Goal: Task Accomplishment & Management: Complete application form

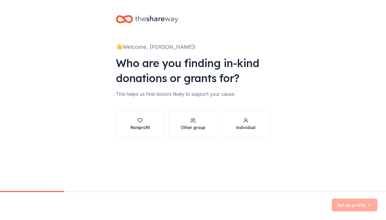
click at [135, 125] on div "Nonprofit" at bounding box center [140, 127] width 19 height 6
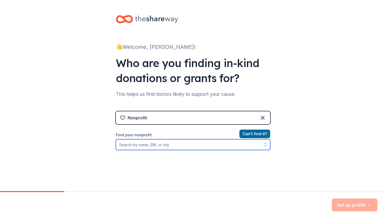
click at [139, 143] on input "Find your nonprofit" at bounding box center [193, 144] width 154 height 11
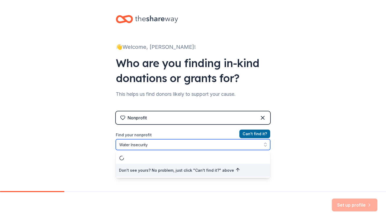
type input "Water Insecurity"
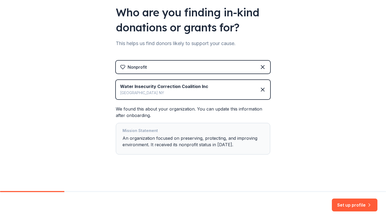
scroll to position [51, 0]
click at [351, 203] on button "Set up profile" at bounding box center [355, 204] width 46 height 13
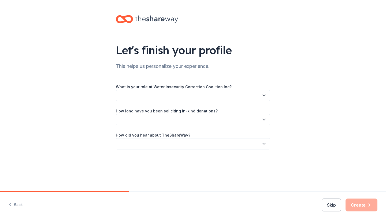
click at [202, 96] on button "button" at bounding box center [193, 95] width 154 height 11
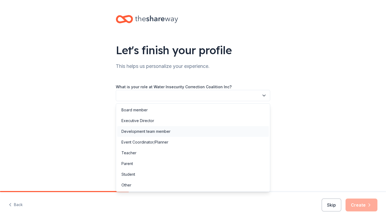
click at [180, 130] on div "Development team member" at bounding box center [193, 131] width 152 height 11
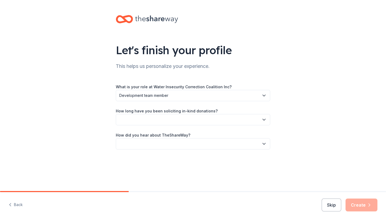
click at [175, 122] on button "button" at bounding box center [193, 119] width 154 height 11
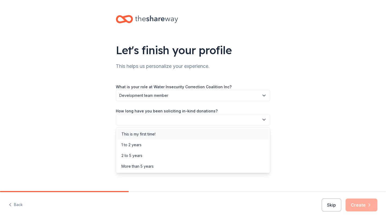
click at [172, 129] on div "This is my first time!" at bounding box center [193, 134] width 152 height 11
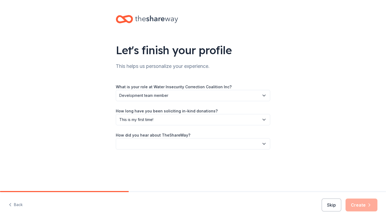
click at [169, 143] on button "button" at bounding box center [193, 143] width 154 height 11
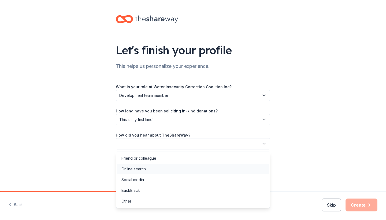
click at [164, 163] on div "Online search" at bounding box center [193, 168] width 152 height 11
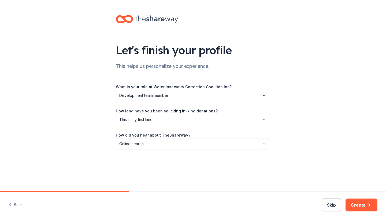
click at [159, 143] on span "Online search" at bounding box center [189, 143] width 140 height 6
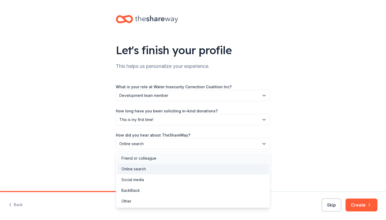
click at [155, 157] on div "Friend or colleague" at bounding box center [138, 158] width 35 height 6
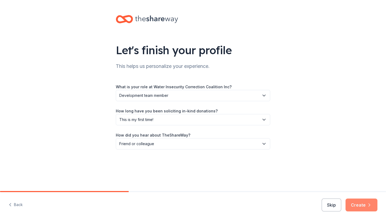
click at [361, 204] on button "Create" at bounding box center [361, 204] width 32 height 13
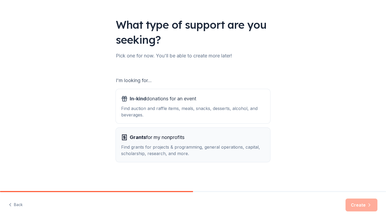
scroll to position [25, 0]
click at [198, 144] on div "Find grants for projects & programming, general operations, capital, scholarshi…" at bounding box center [193, 150] width 144 height 13
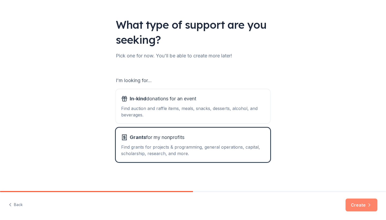
click at [358, 204] on button "Create" at bounding box center [361, 204] width 32 height 13
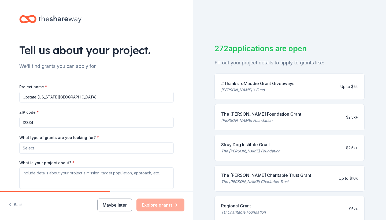
drag, startPoint x: 57, startPoint y: 96, endPoint x: 38, endPoint y: 97, distance: 19.3
click at [38, 97] on input "Upstate [US_STATE][GEOGRAPHIC_DATA]" at bounding box center [96, 97] width 154 height 11
click at [48, 96] on input "Upstate Wat" at bounding box center [96, 97] width 154 height 11
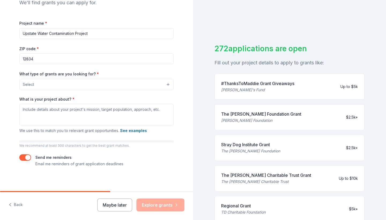
scroll to position [64, 0]
type input "Upstate Water Contamination Project"
click at [21, 81] on button "Select" at bounding box center [96, 84] width 154 height 11
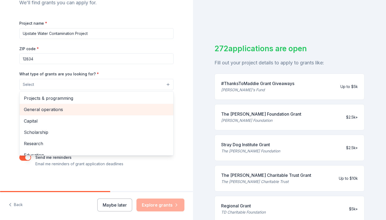
click at [34, 110] on span "General operations" at bounding box center [96, 109] width 145 height 7
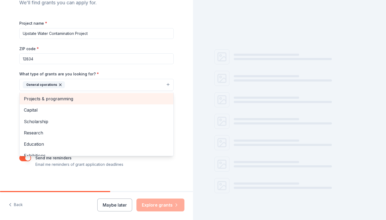
click at [38, 99] on span "Projects & programming" at bounding box center [96, 98] width 145 height 7
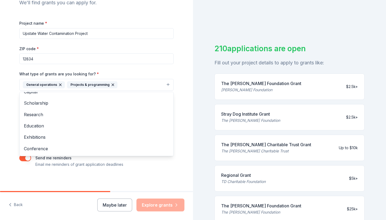
scroll to position [6, 0]
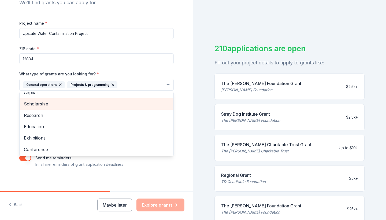
click at [39, 107] on div "Scholarship" at bounding box center [97, 103] width 154 height 11
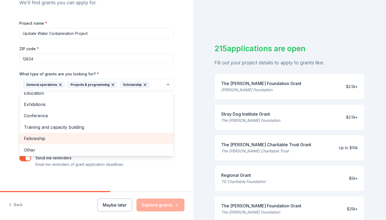
click at [38, 139] on span "Fellowship" at bounding box center [96, 138] width 145 height 7
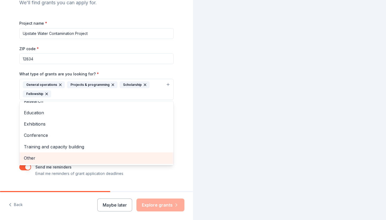
scroll to position [17, 0]
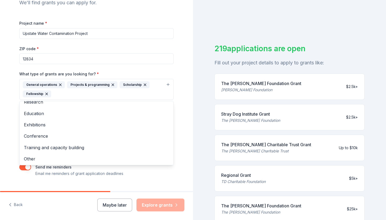
click at [13, 123] on div "Tell us about your project. We'll find grants you can apply for. Project name *…" at bounding box center [97, 69] width 172 height 266
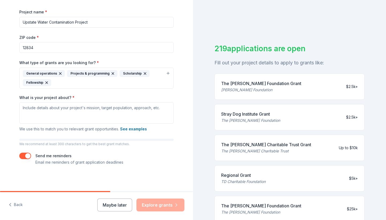
scroll to position [75, 0]
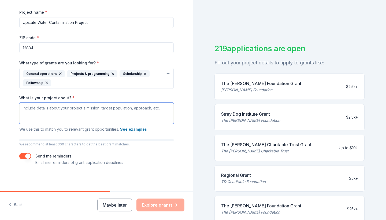
click at [42, 115] on textarea "What is your project about? *" at bounding box center [96, 112] width 154 height 21
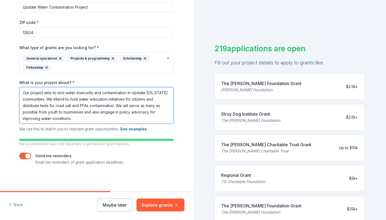
scroll to position [90, 0]
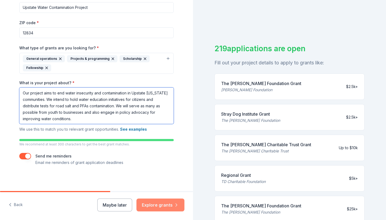
type textarea "Our project aims to end water insecurity and contamination in Upstate [US_STATE…"
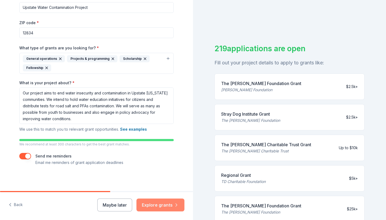
click at [163, 208] on button "Explore grants" at bounding box center [160, 204] width 48 height 13
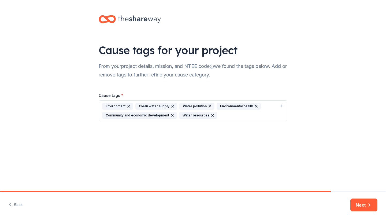
click at [170, 116] on icon "button" at bounding box center [172, 115] width 4 height 4
click at [281, 107] on icon "button" at bounding box center [282, 106] width 4 height 4
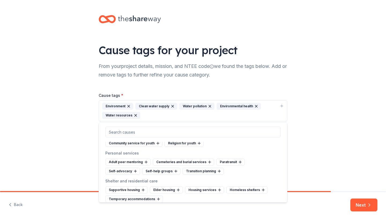
scroll to position [2259, 0]
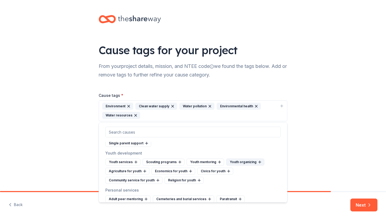
click at [248, 158] on div "Youth organizing" at bounding box center [245, 161] width 38 height 7
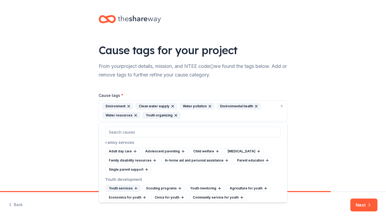
scroll to position [2227, 0]
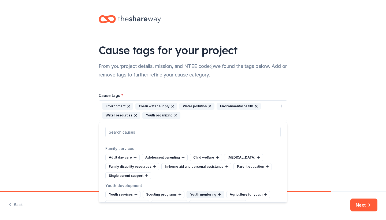
click at [204, 191] on div "Youth mentoring" at bounding box center [206, 194] width 38 height 7
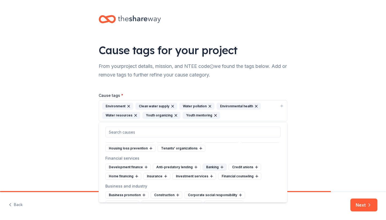
scroll to position [1773, 0]
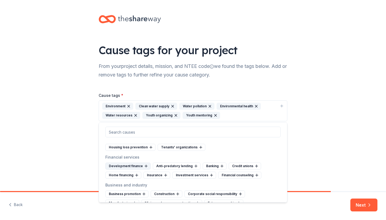
click at [121, 165] on div "Development finance" at bounding box center [127, 165] width 45 height 7
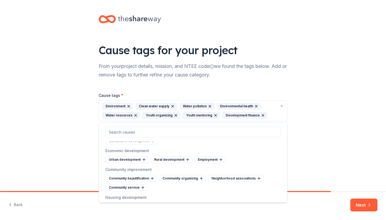
scroll to position [1705, 0]
click at [183, 179] on div "Community organizing" at bounding box center [182, 178] width 47 height 7
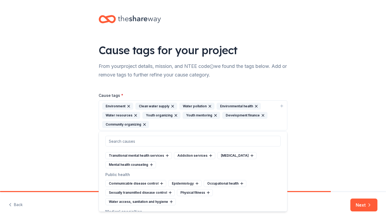
scroll to position [790, 0]
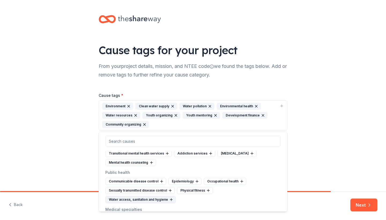
click at [161, 196] on div "Water access, sanitation and hygiene" at bounding box center [140, 199] width 70 height 7
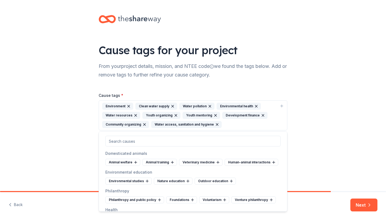
scroll to position [491, 0]
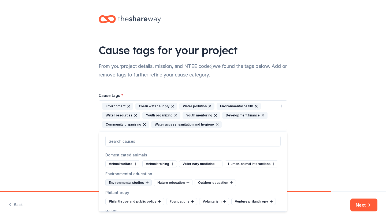
click at [142, 185] on div "Environmental studies" at bounding box center [128, 182] width 46 height 7
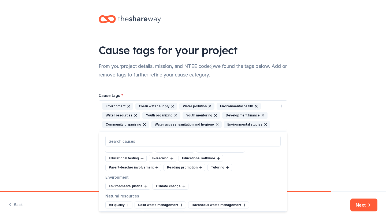
scroll to position [415, 0]
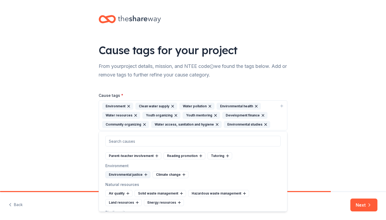
click at [128, 175] on div "Environmental justice" at bounding box center [127, 174] width 45 height 7
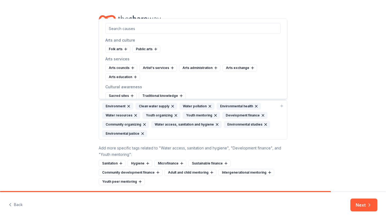
scroll to position [0, 0]
click at [351, 81] on div "Cause tags for your project From your project details, mission, and NTEE code w…" at bounding box center [193, 105] width 386 height 211
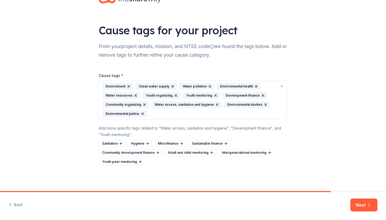
scroll to position [20, 0]
click at [360, 207] on button "Next" at bounding box center [363, 204] width 27 height 13
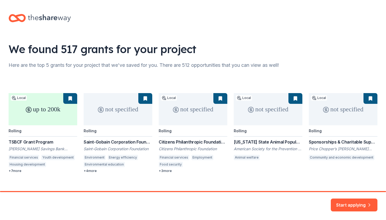
scroll to position [1, 0]
click at [344, 205] on button "Start applying" at bounding box center [354, 201] width 47 height 13
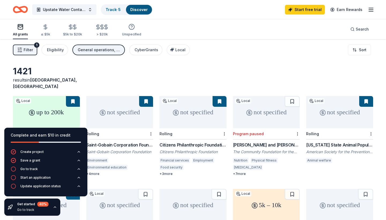
click at [54, 209] on icon "button" at bounding box center [55, 207] width 4 height 4
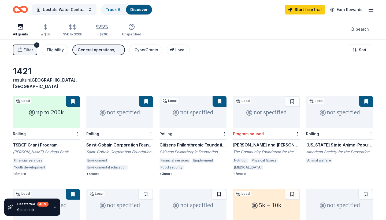
click at [178, 115] on div "not specified" at bounding box center [192, 112] width 67 height 32
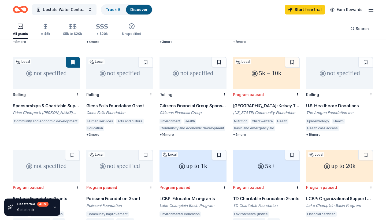
scroll to position [130, 0]
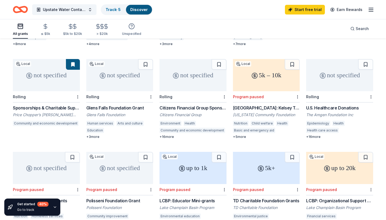
click at [126, 66] on div "not specified" at bounding box center [119, 75] width 67 height 32
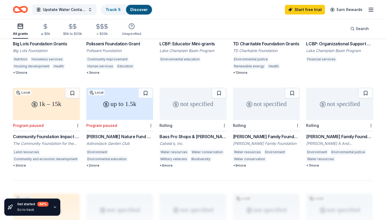
scroll to position [286, 0]
click at [132, 120] on div "Program paused" at bounding box center [119, 125] width 67 height 11
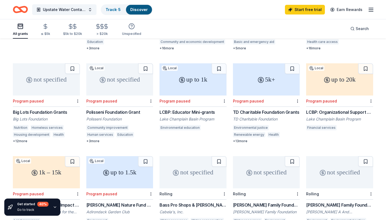
scroll to position [215, 0]
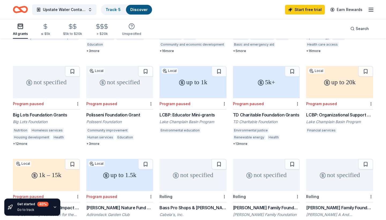
click at [319, 172] on icon at bounding box center [322, 175] width 6 height 6
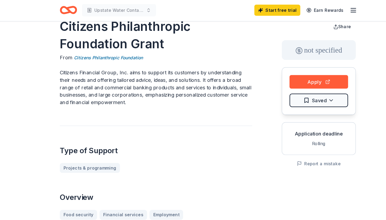
scroll to position [1, 0]
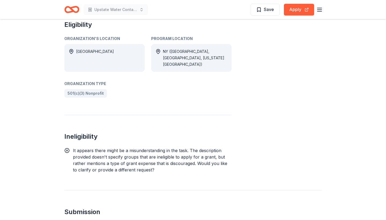
scroll to position [286, 0]
